Goal: Task Accomplishment & Management: Manage account settings

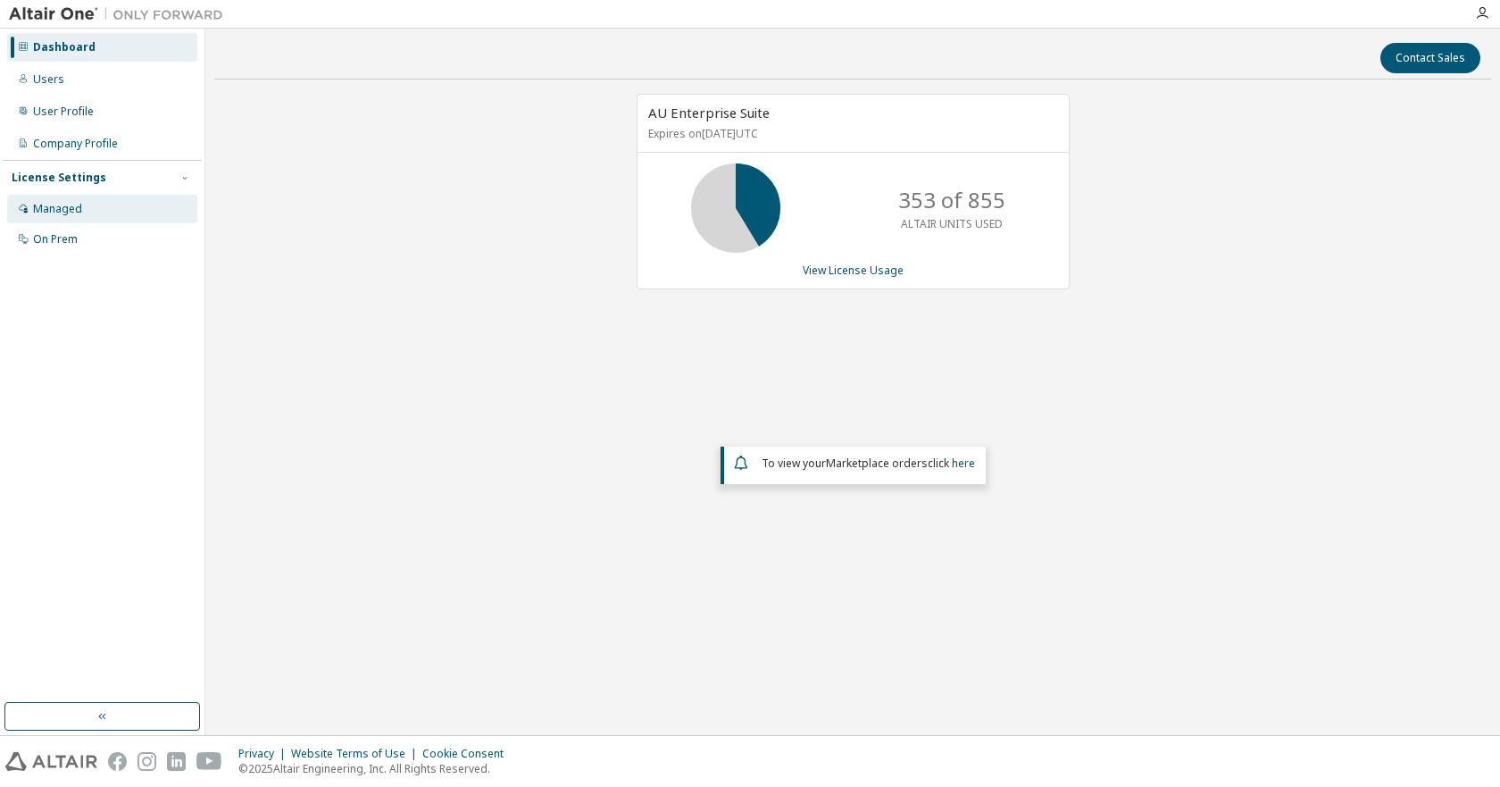
click at [88, 213] on div "Managed" at bounding box center [102, 209] width 190 height 29
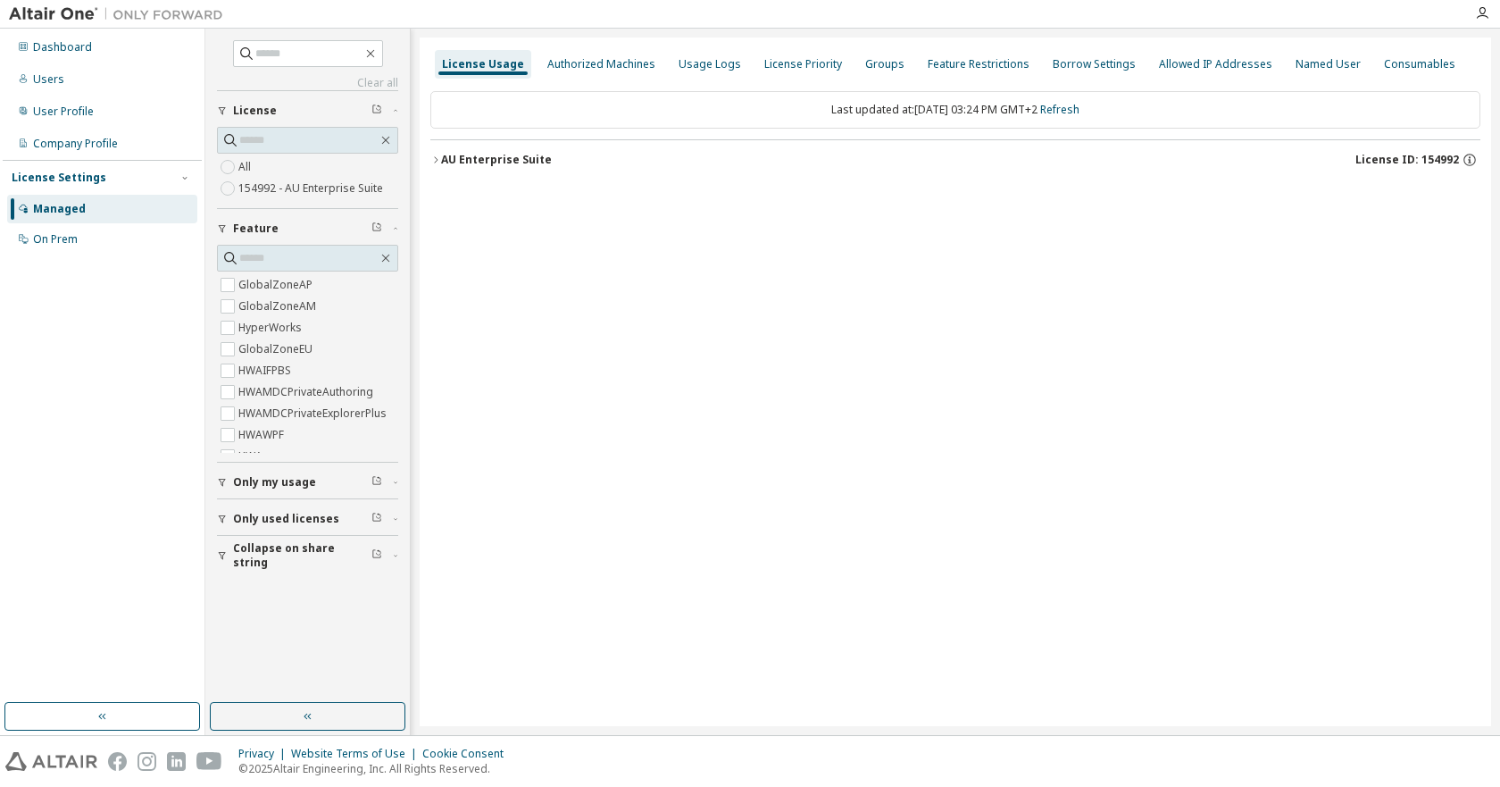
click at [444, 162] on div "AU Enterprise Suite" at bounding box center [496, 160] width 111 height 14
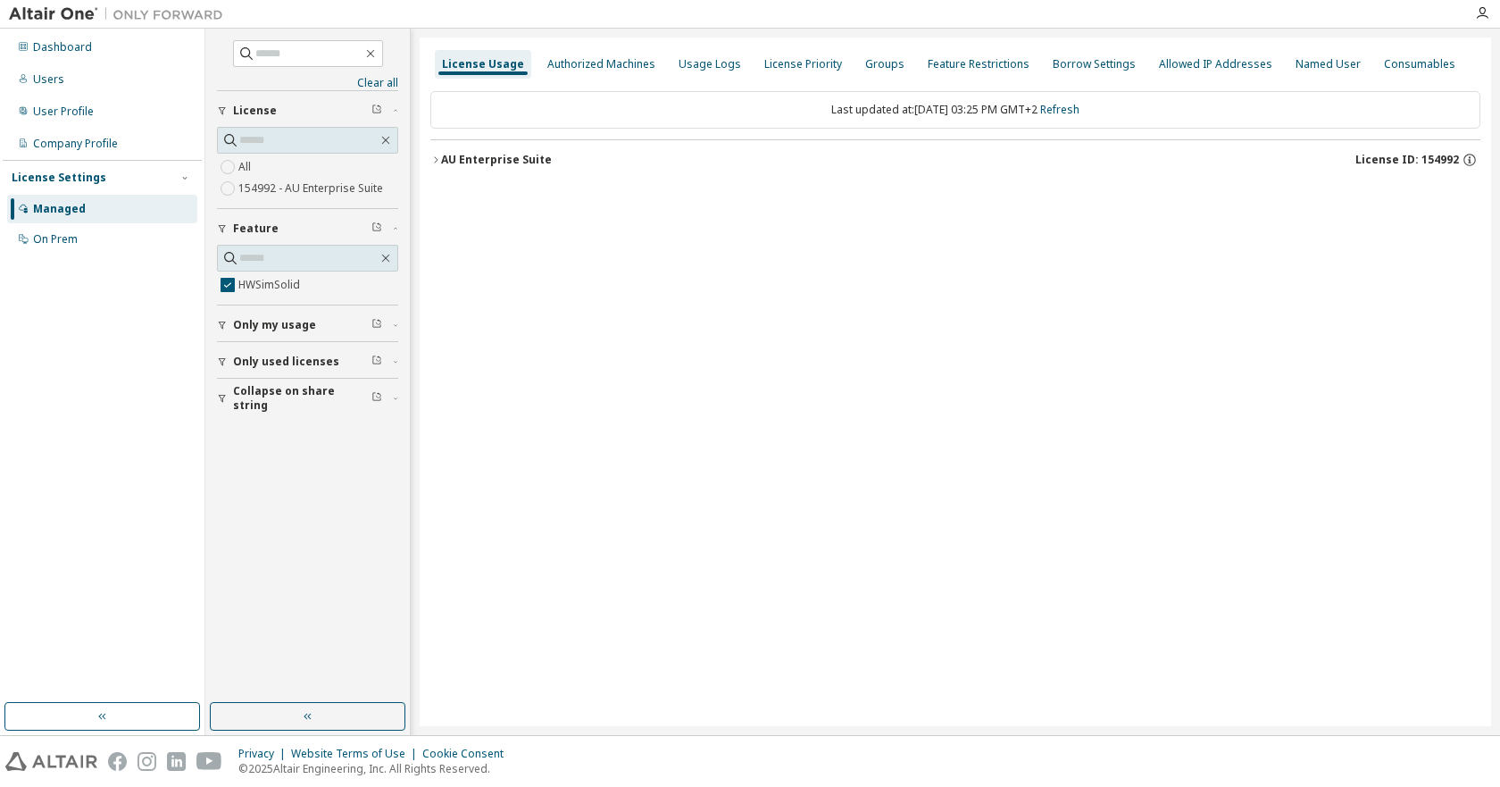
click at [230, 396] on div "button" at bounding box center [225, 398] width 16 height 11
click at [439, 154] on icon "button" at bounding box center [435, 159] width 11 height 11
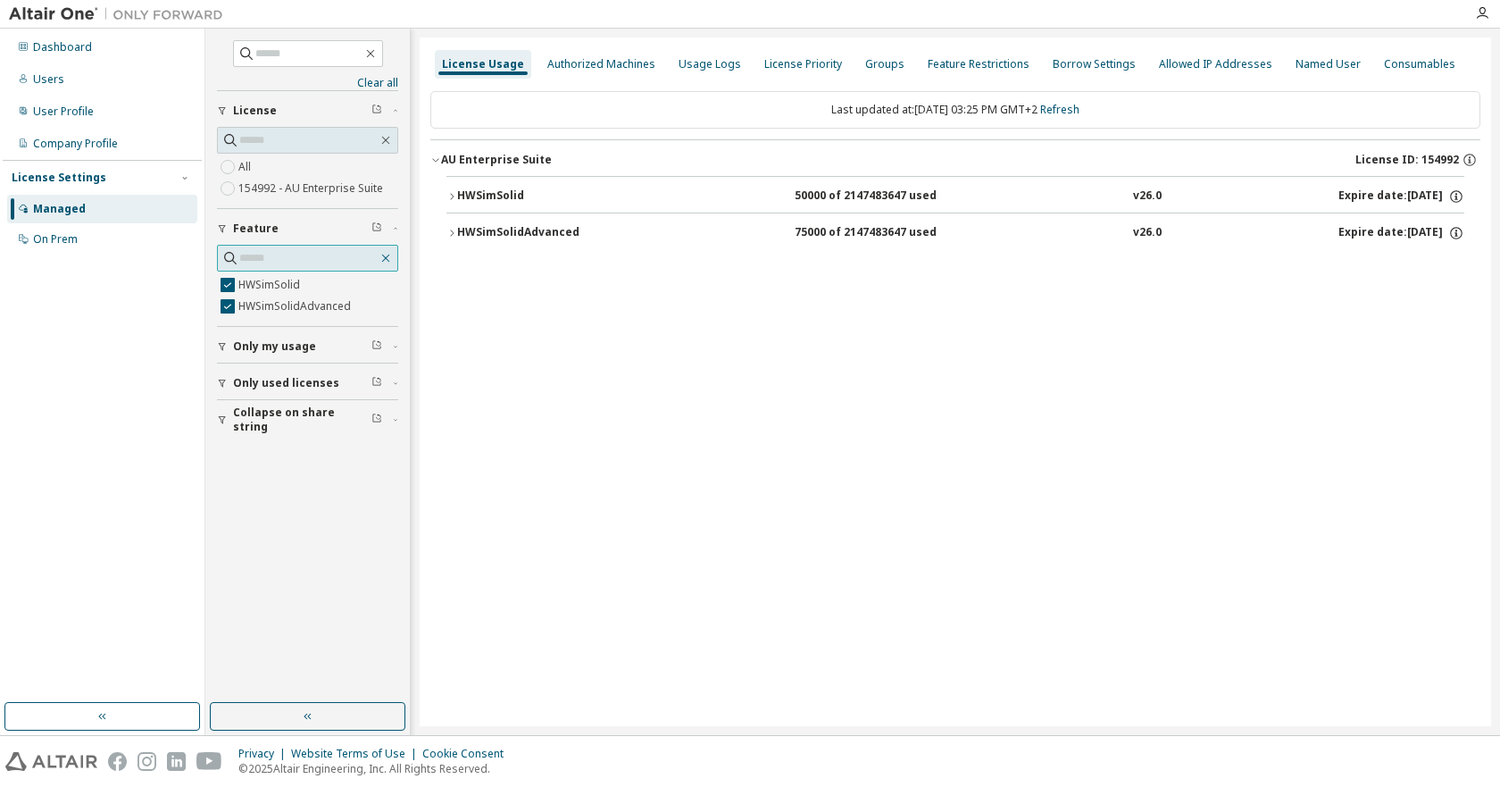
click at [385, 257] on icon "button" at bounding box center [386, 258] width 8 height 8
click at [388, 257] on icon "button" at bounding box center [386, 258] width 14 height 14
